Goal: Task Accomplishment & Management: Manage account settings

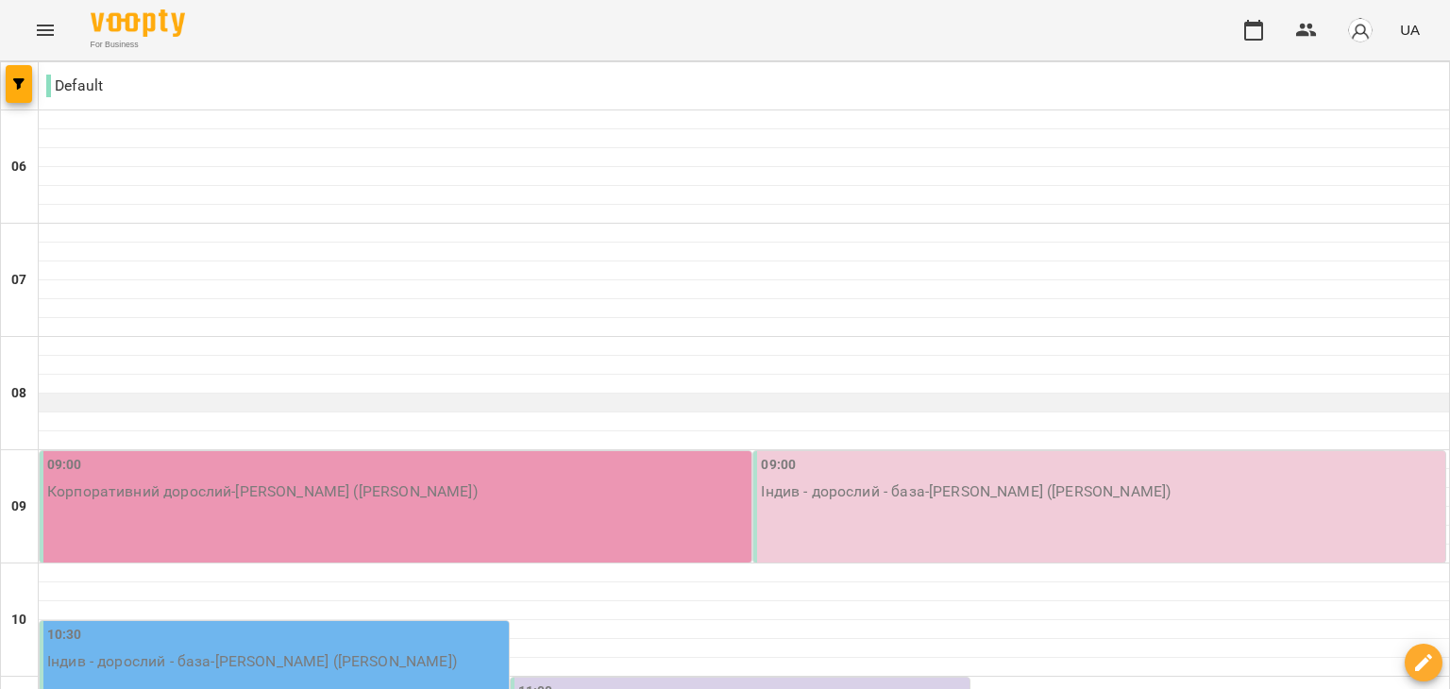
scroll to position [283, 0]
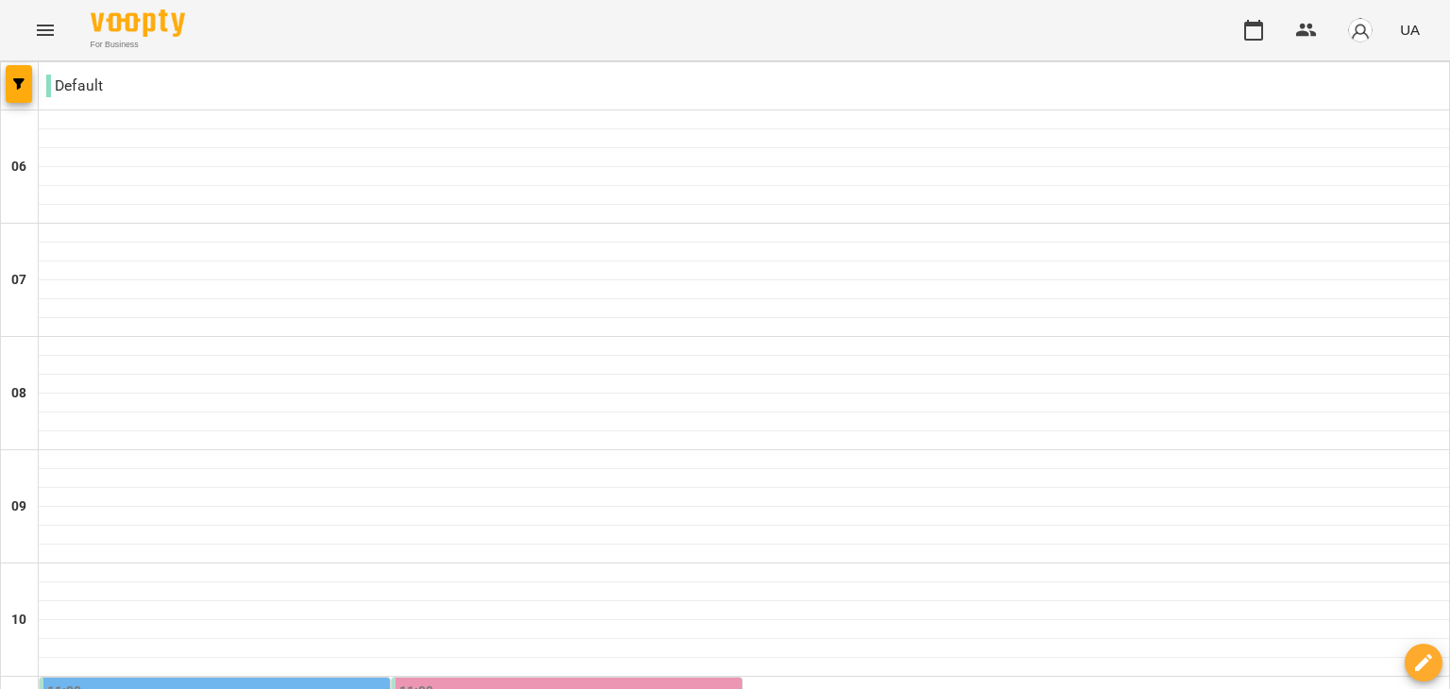
scroll to position [944, 0]
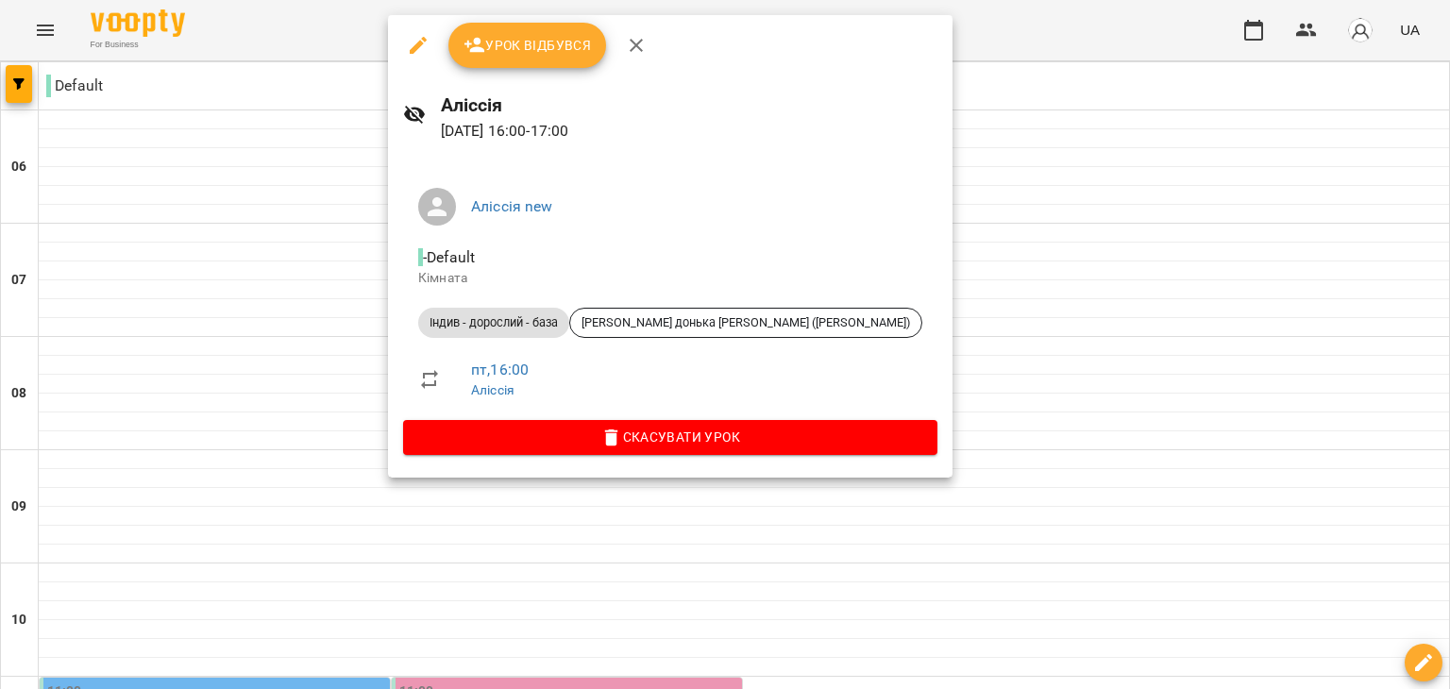
click at [1003, 337] on div at bounding box center [725, 344] width 1450 height 689
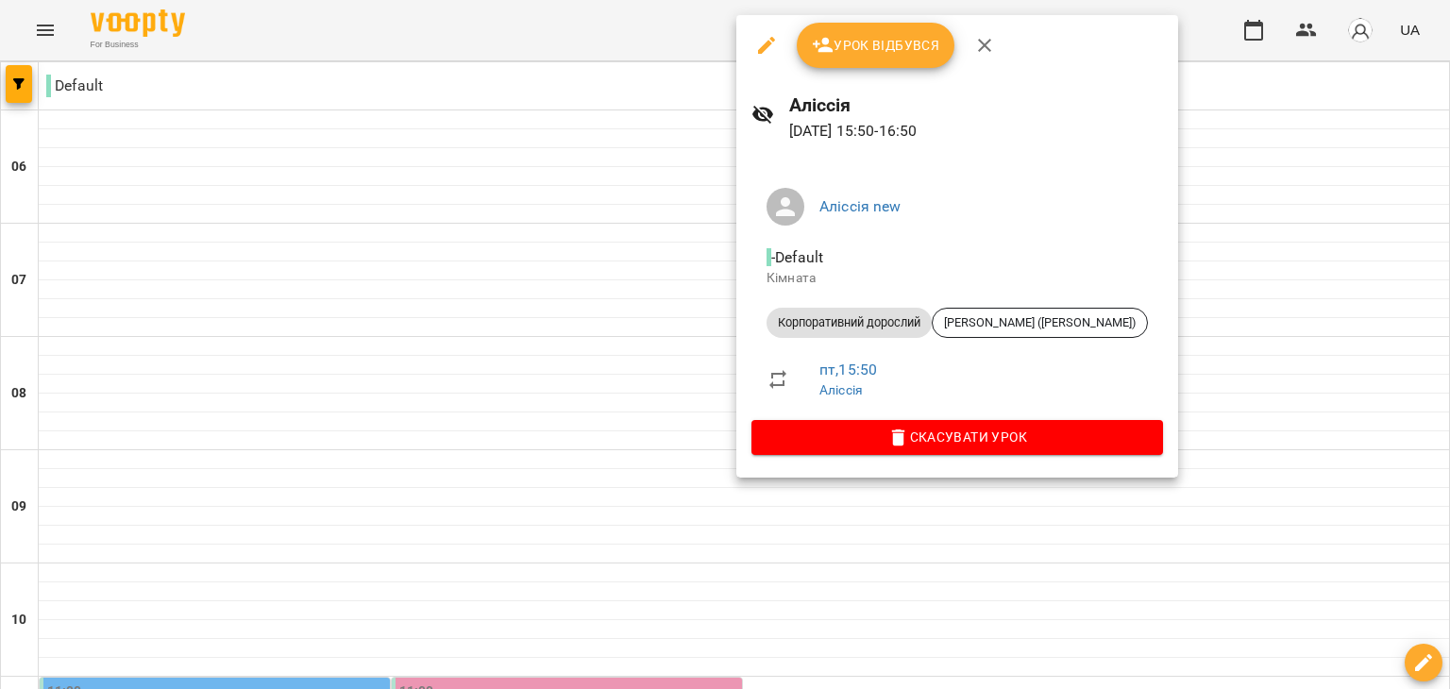
click at [872, 46] on span "Урок відбувся" at bounding box center [876, 45] width 128 height 23
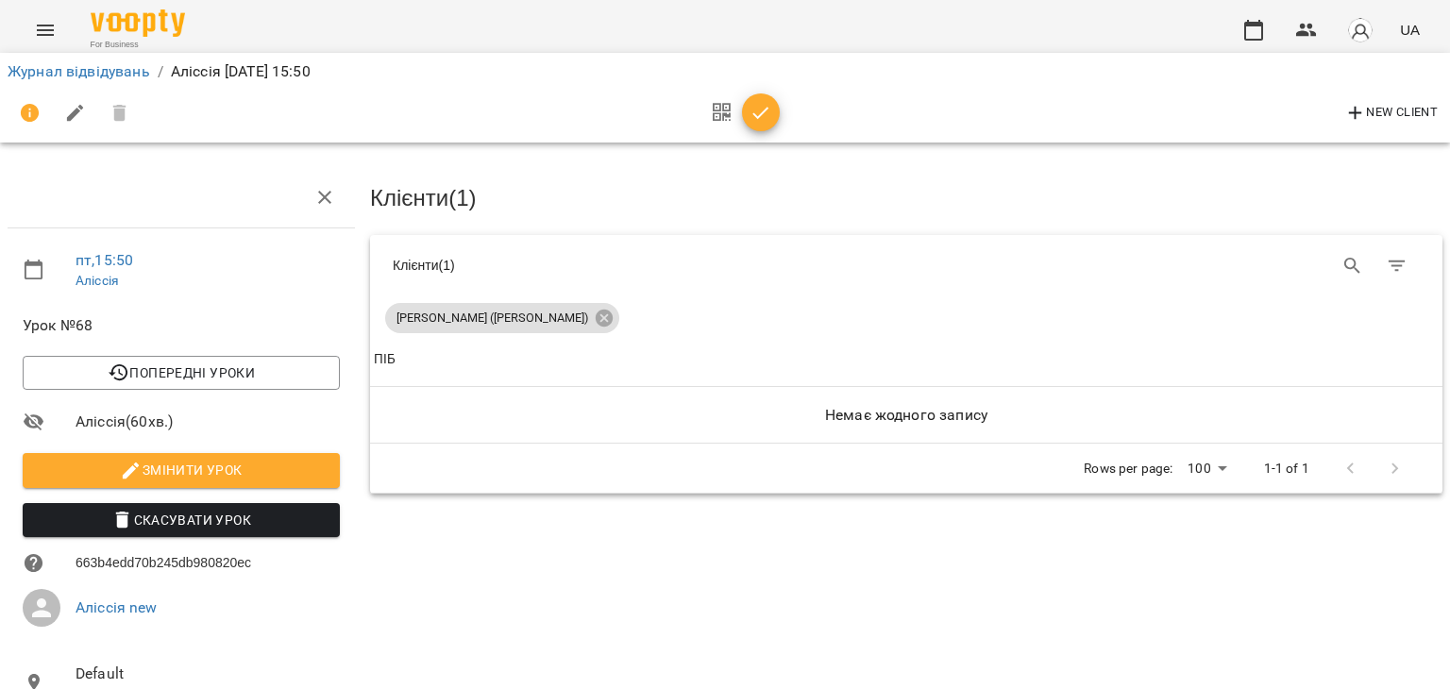
click at [766, 108] on icon "button" at bounding box center [761, 113] width 23 height 23
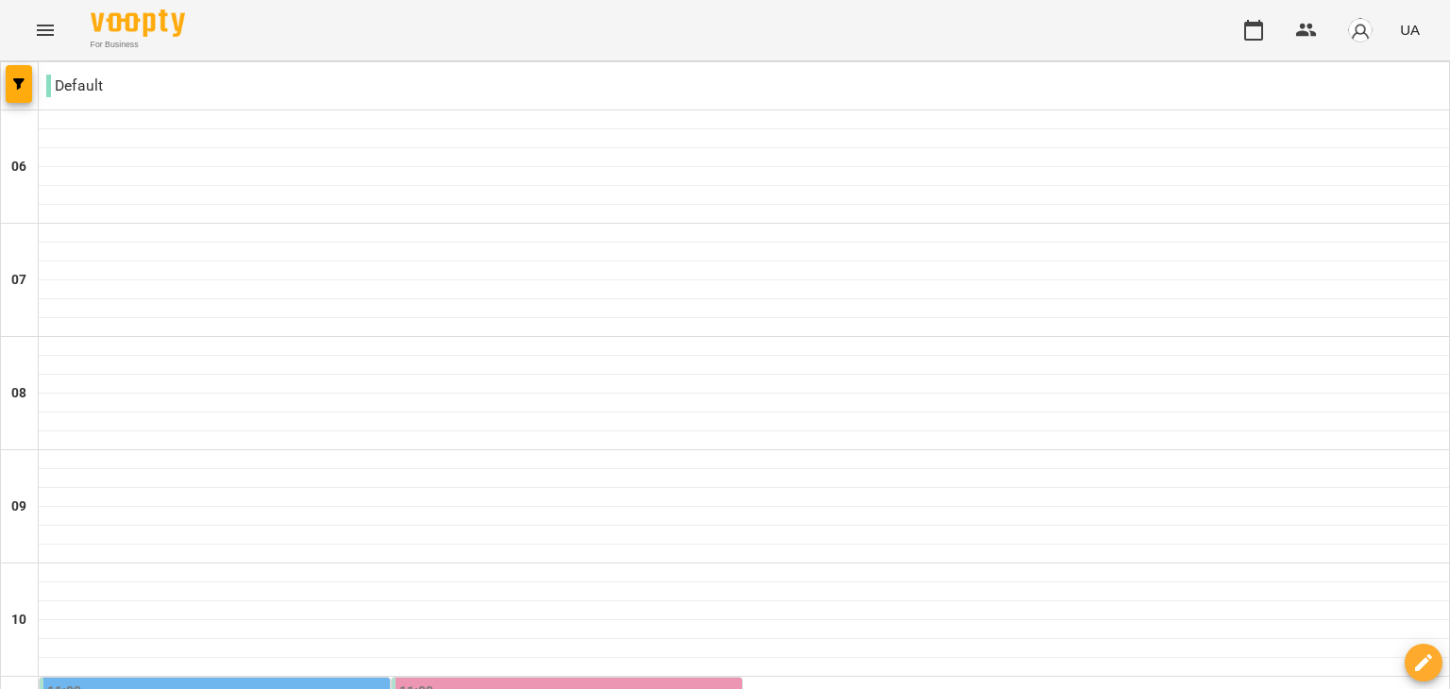
scroll to position [661, 0]
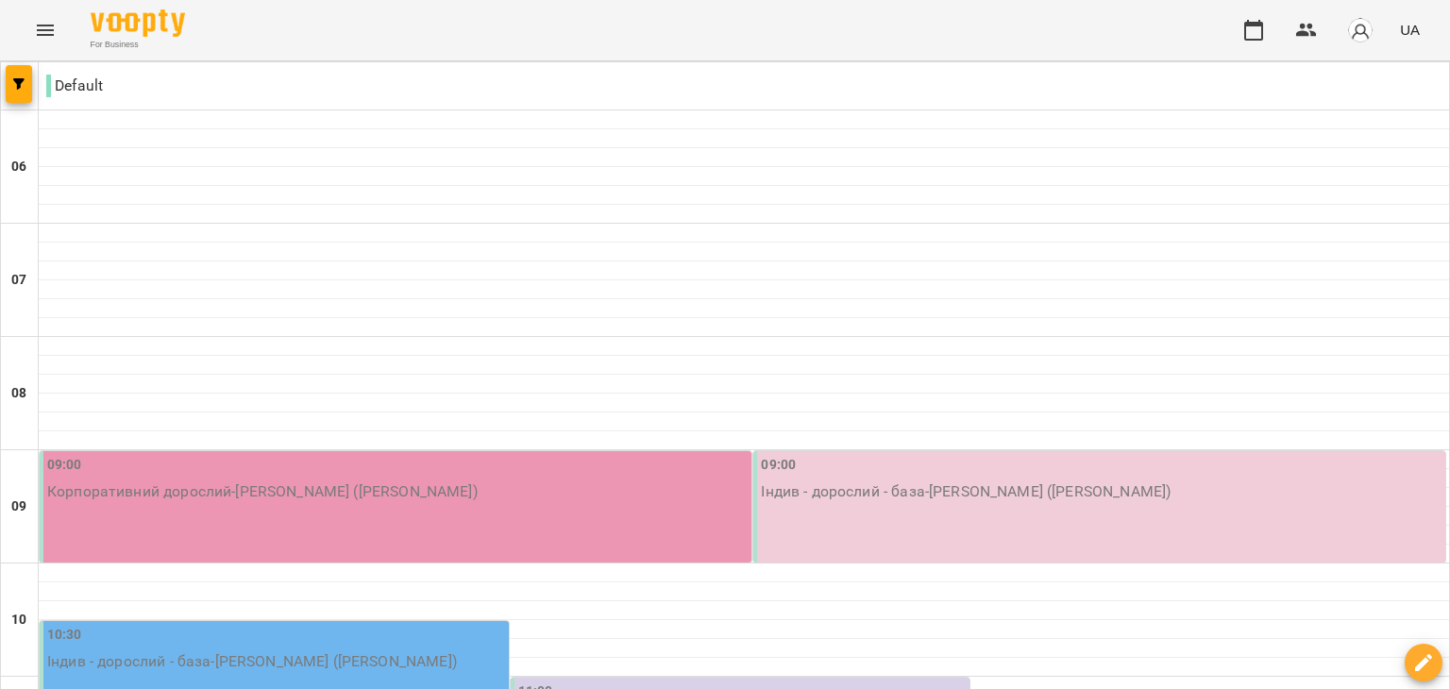
scroll to position [1416, 0]
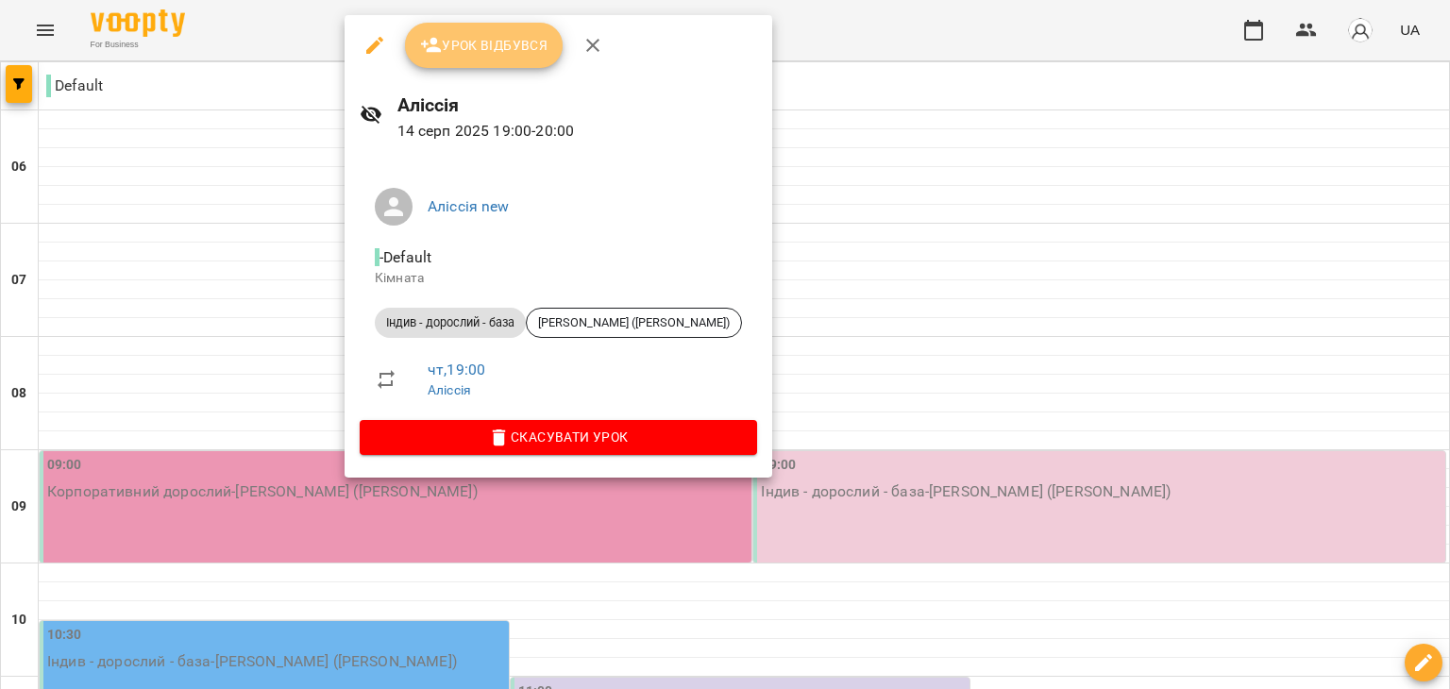
click at [453, 39] on span "Урок відбувся" at bounding box center [484, 45] width 128 height 23
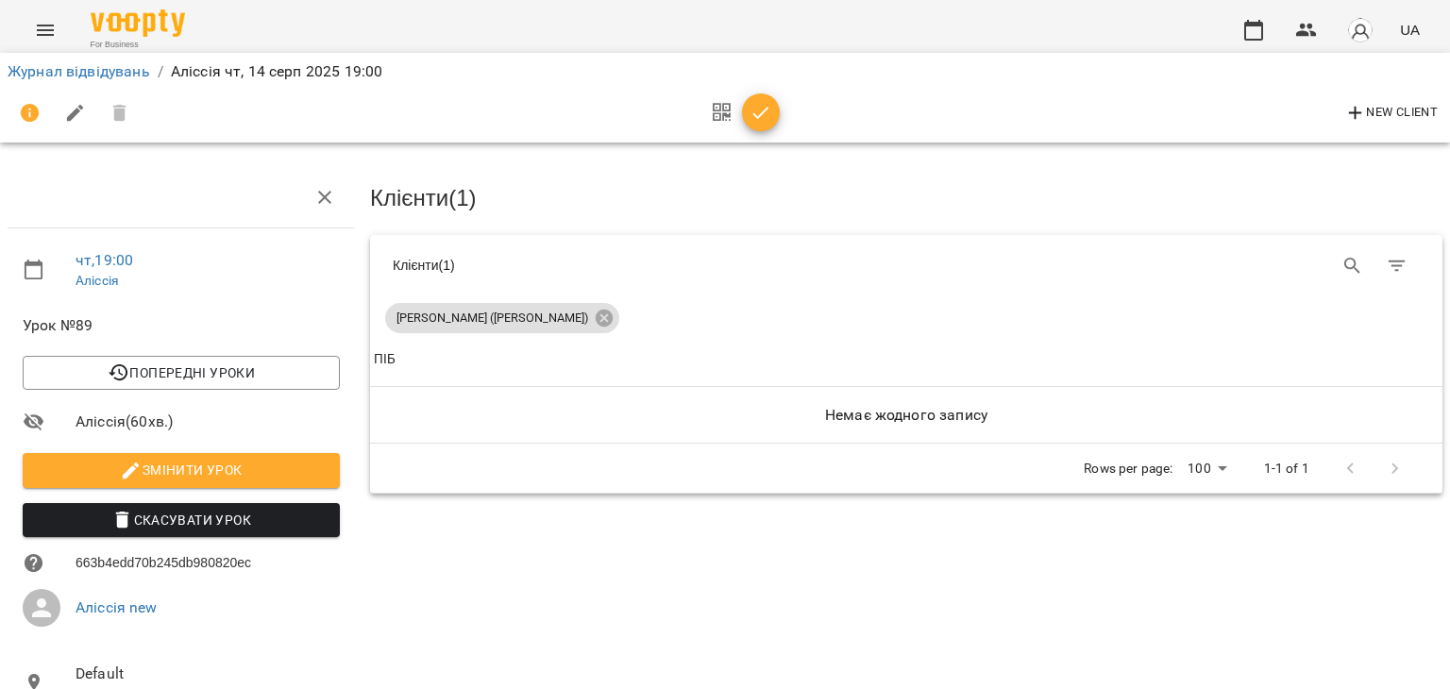
click at [769, 113] on icon "button" at bounding box center [761, 113] width 23 height 23
